Goal: Task Accomplishment & Management: Use online tool/utility

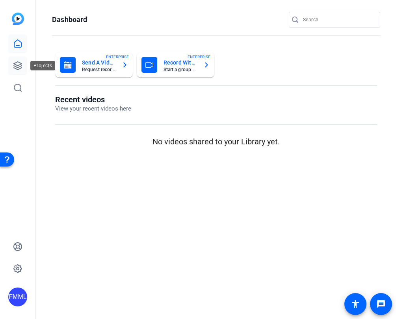
click at [17, 65] on icon at bounding box center [18, 66] width 8 height 8
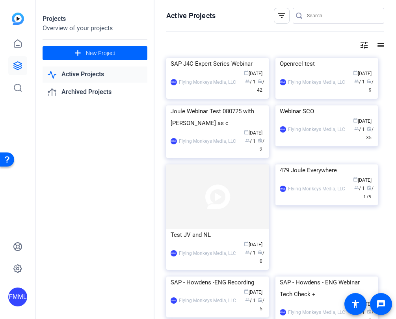
click at [97, 76] on link "Active Projects" at bounding box center [95, 75] width 105 height 16
click at [99, 73] on link "Active Projects" at bounding box center [95, 75] width 105 height 16
click at [201, 70] on div "SAP J4C Expert Series Webinar" at bounding box center [218, 64] width 94 height 12
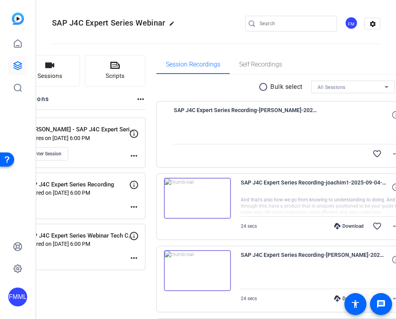
click at [172, 25] on mat-icon "edit" at bounding box center [173, 25] width 9 height 9
click at [107, 20] on input "SAP J4C Expert Series Webinar" at bounding box center [84, 23] width 52 height 9
drag, startPoint x: 108, startPoint y: 22, endPoint x: 54, endPoint y: 22, distance: 54.4
click at [54, 22] on div "SAP J4C Expert Series Webinar" at bounding box center [84, 23] width 64 height 13
click at [123, 23] on span "check_circle" at bounding box center [122, 23] width 9 height 9
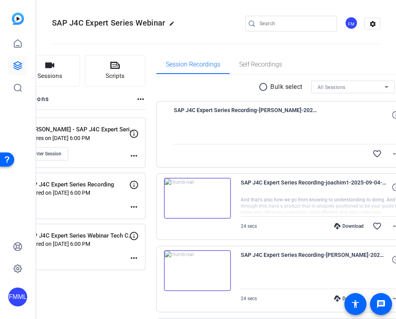
click at [173, 23] on mat-icon "edit" at bounding box center [173, 25] width 9 height 9
click at [108, 25] on input "SAP J4C Expert Series Webinar" at bounding box center [84, 23] width 52 height 9
drag, startPoint x: 110, startPoint y: 22, endPoint x: 54, endPoint y: 22, distance: 56.3
click at [54, 22] on div "SAP J4C Expert Series Webinar" at bounding box center [84, 23] width 64 height 13
drag, startPoint x: 111, startPoint y: 23, endPoint x: 70, endPoint y: 23, distance: 41.8
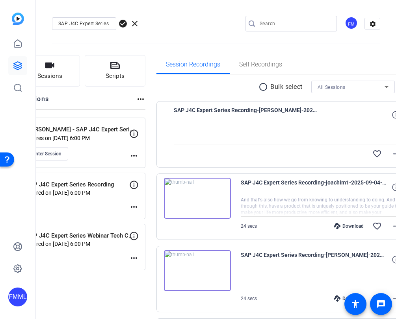
click at [70, 23] on div "SAP J4C Expert Series Webinar" at bounding box center [84, 23] width 64 height 13
drag, startPoint x: 58, startPoint y: 22, endPoint x: 115, endPoint y: 22, distance: 56.7
click at [115, 22] on div "SAP J4C Expert Series Webinar" at bounding box center [84, 23] width 64 height 13
click at [111, 21] on div "SAP J4C Expert Series Webinar" at bounding box center [84, 23] width 64 height 13
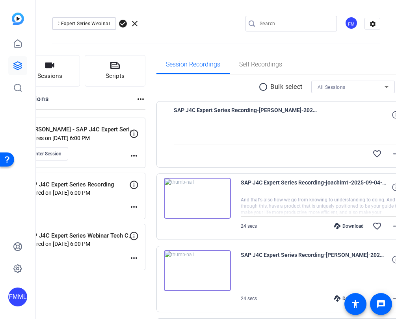
scroll to position [0, 0]
drag, startPoint x: 219, startPoint y: 17, endPoint x: 153, endPoint y: 18, distance: 66.2
click at [219, 17] on div "SAP J4C Expert Series Webinar check_circle clear FM settings" at bounding box center [216, 23] width 328 height 59
click at [121, 21] on span "check_circle" at bounding box center [122, 23] width 9 height 9
click at [61, 152] on span "Enter Session" at bounding box center [47, 154] width 29 height 6
